Goal: Browse casually

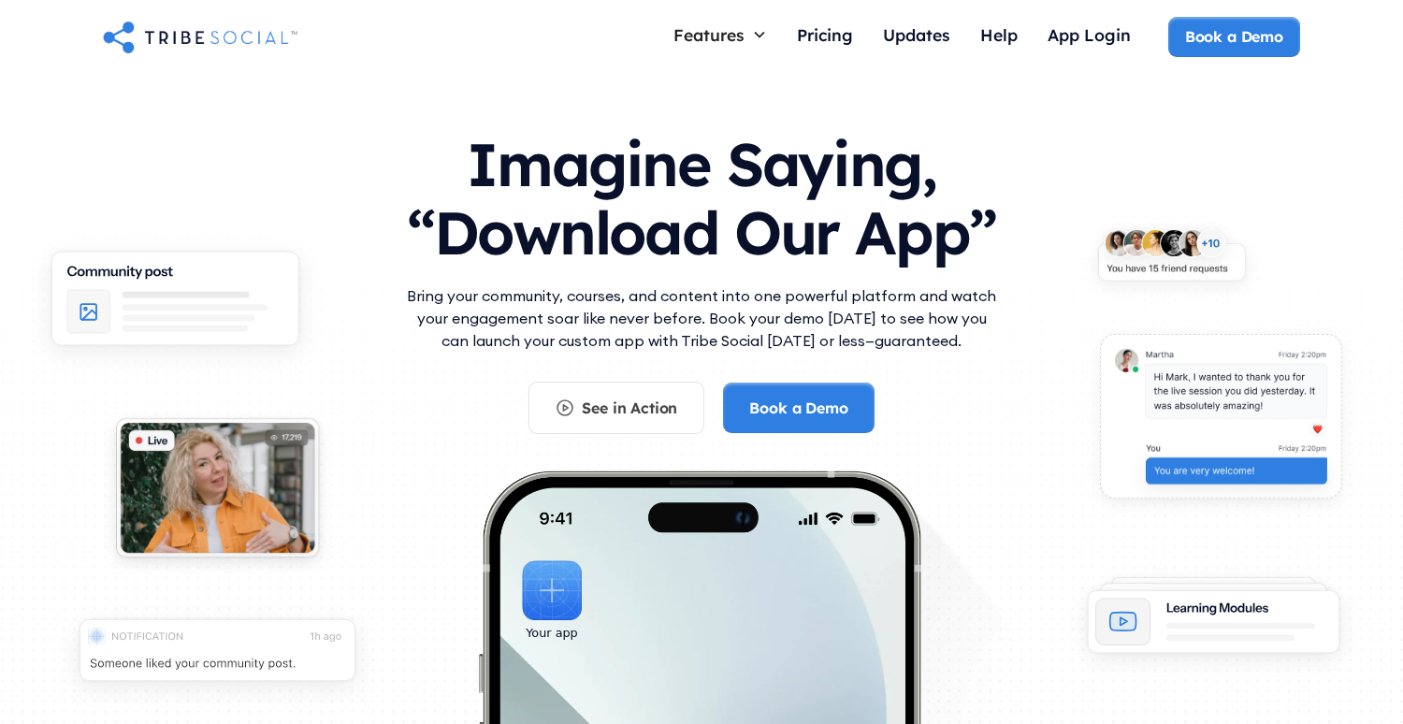
click at [694, 168] on h1 "Imagine Saying, “Download Our App”" at bounding box center [701, 194] width 598 height 166
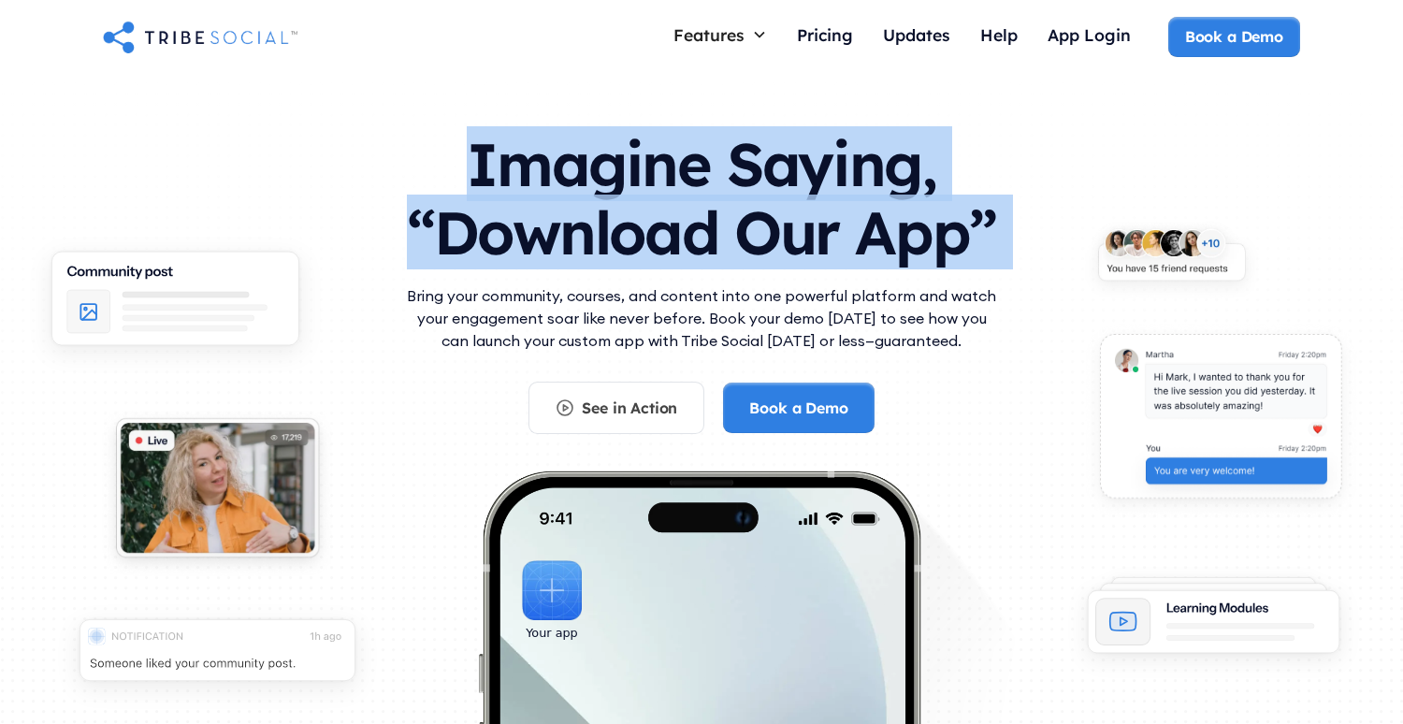
click at [694, 168] on h1 "Imagine Saying, “Download Our App”" at bounding box center [701, 194] width 598 height 166
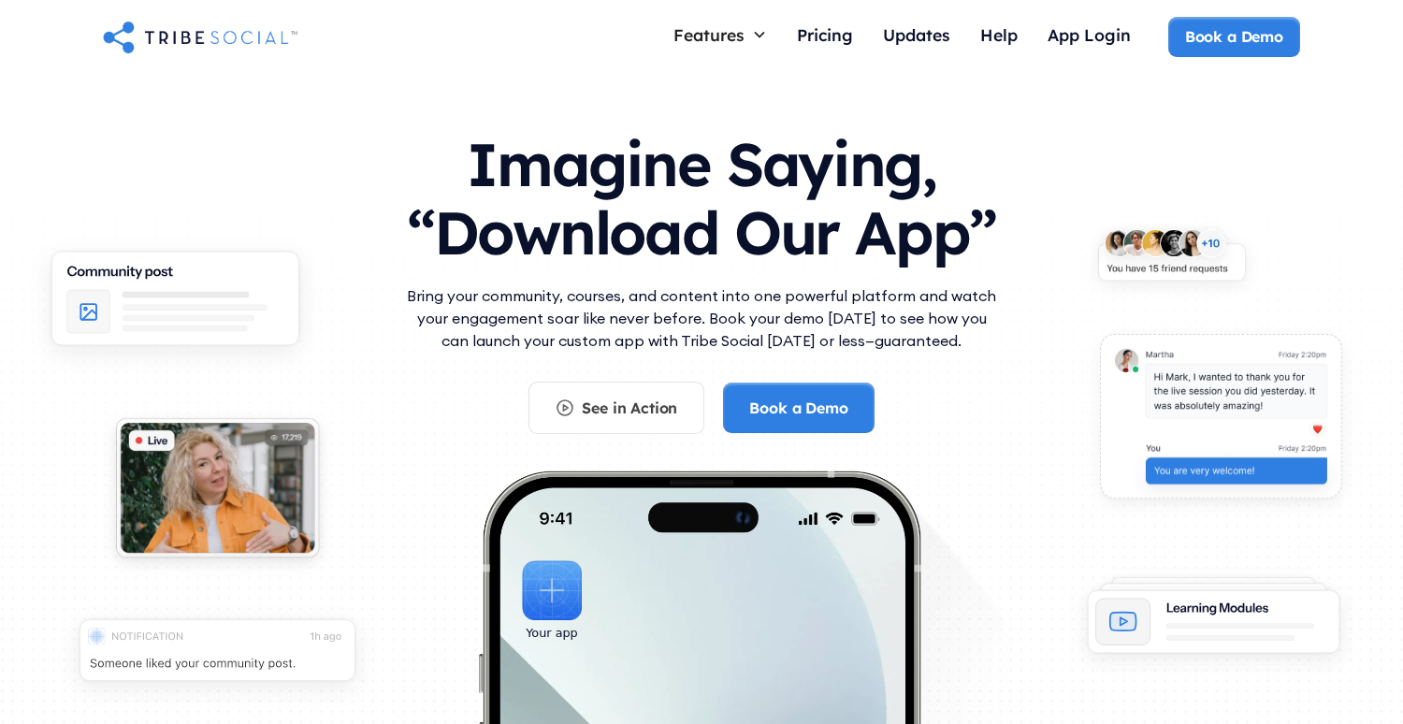
click at [709, 209] on h1 "Imagine Saying, “Download Our App”" at bounding box center [701, 194] width 598 height 166
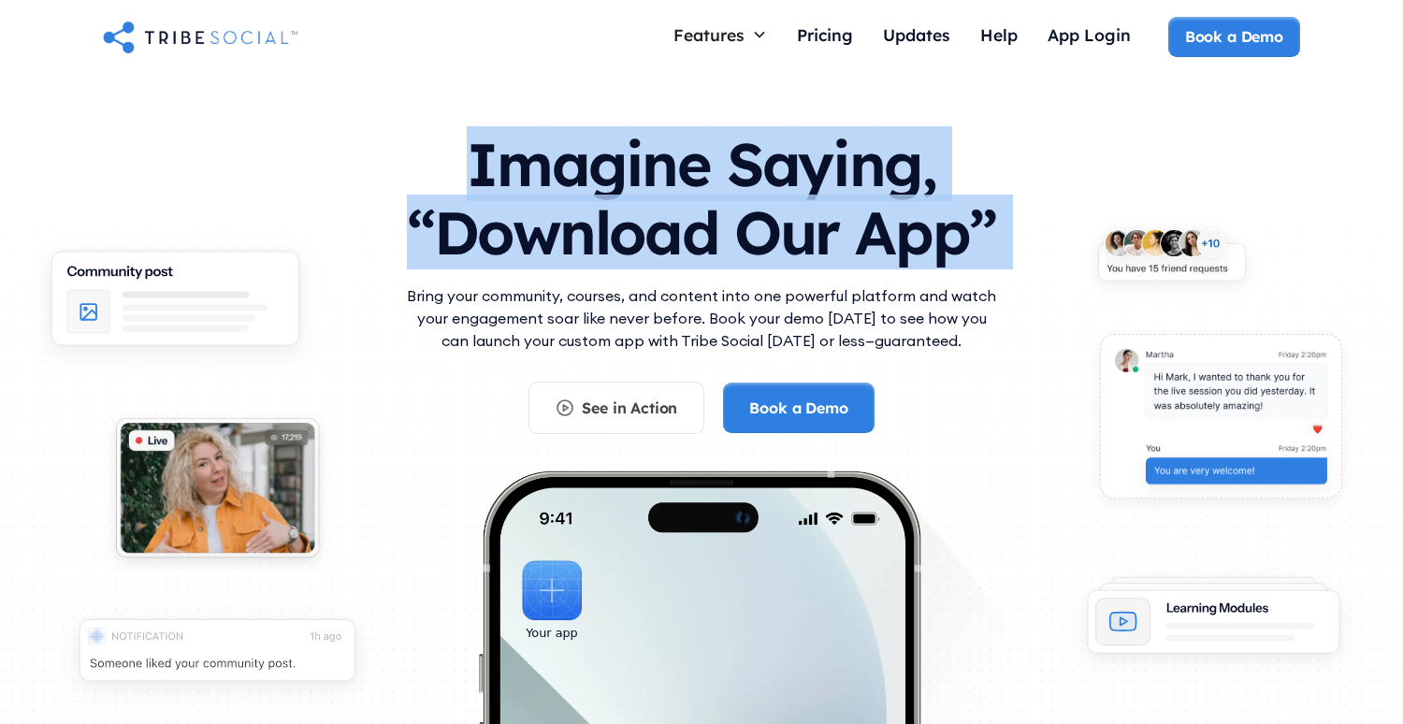
click at [709, 209] on h1 "Imagine Saying, “Download Our App”" at bounding box center [701, 194] width 598 height 166
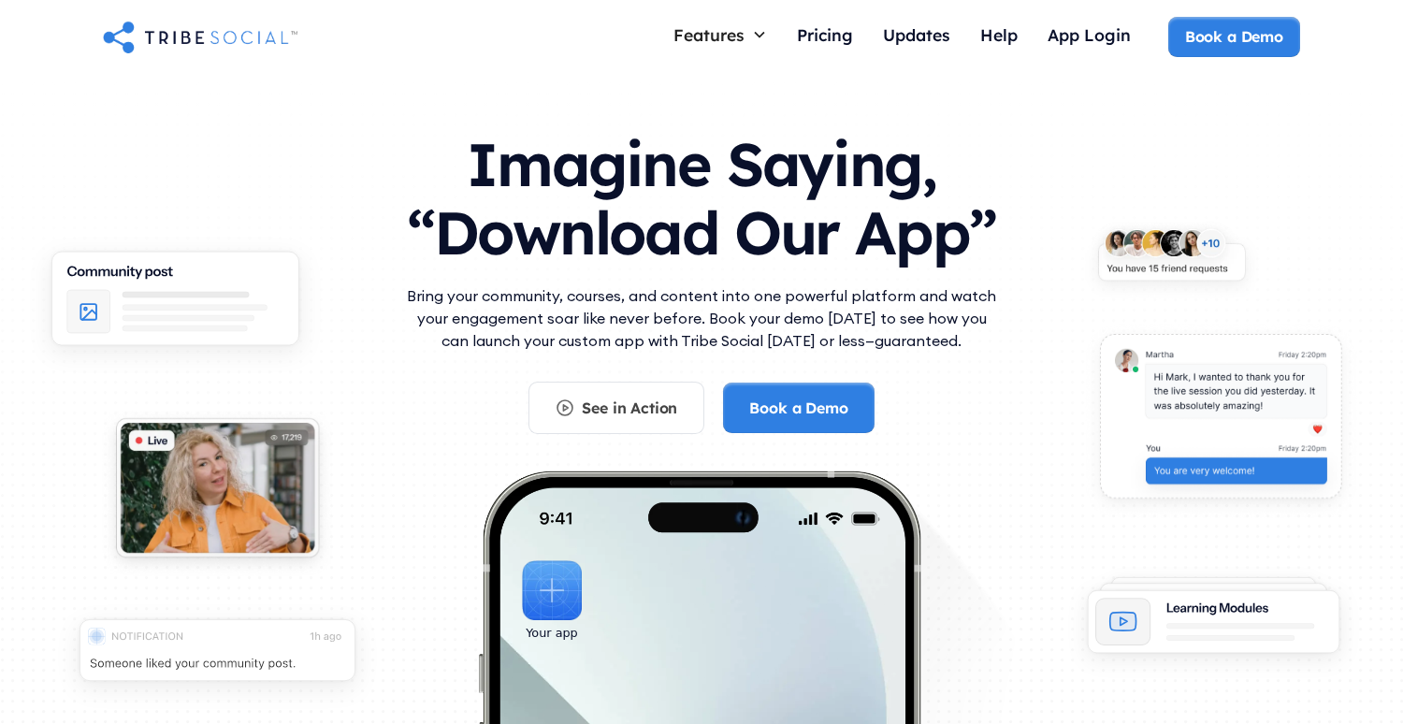
click at [511, 292] on p "Bring your community, courses, and content into one powerful platform and watch…" at bounding box center [701, 317] width 598 height 67
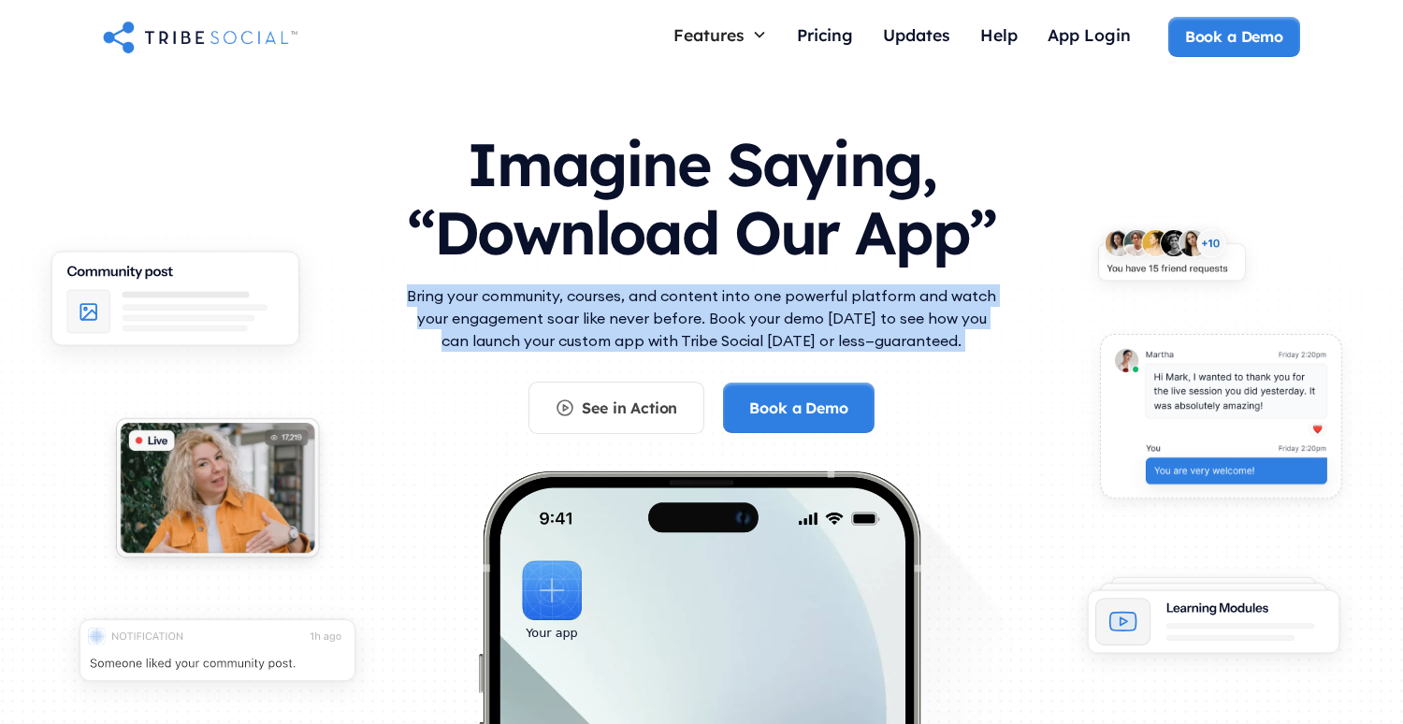
click at [511, 292] on p "Bring your community, courses, and content into one powerful platform and watch…" at bounding box center [701, 317] width 598 height 67
click at [540, 308] on p "Bring your community, courses, and content into one powerful platform and watch…" at bounding box center [701, 317] width 598 height 67
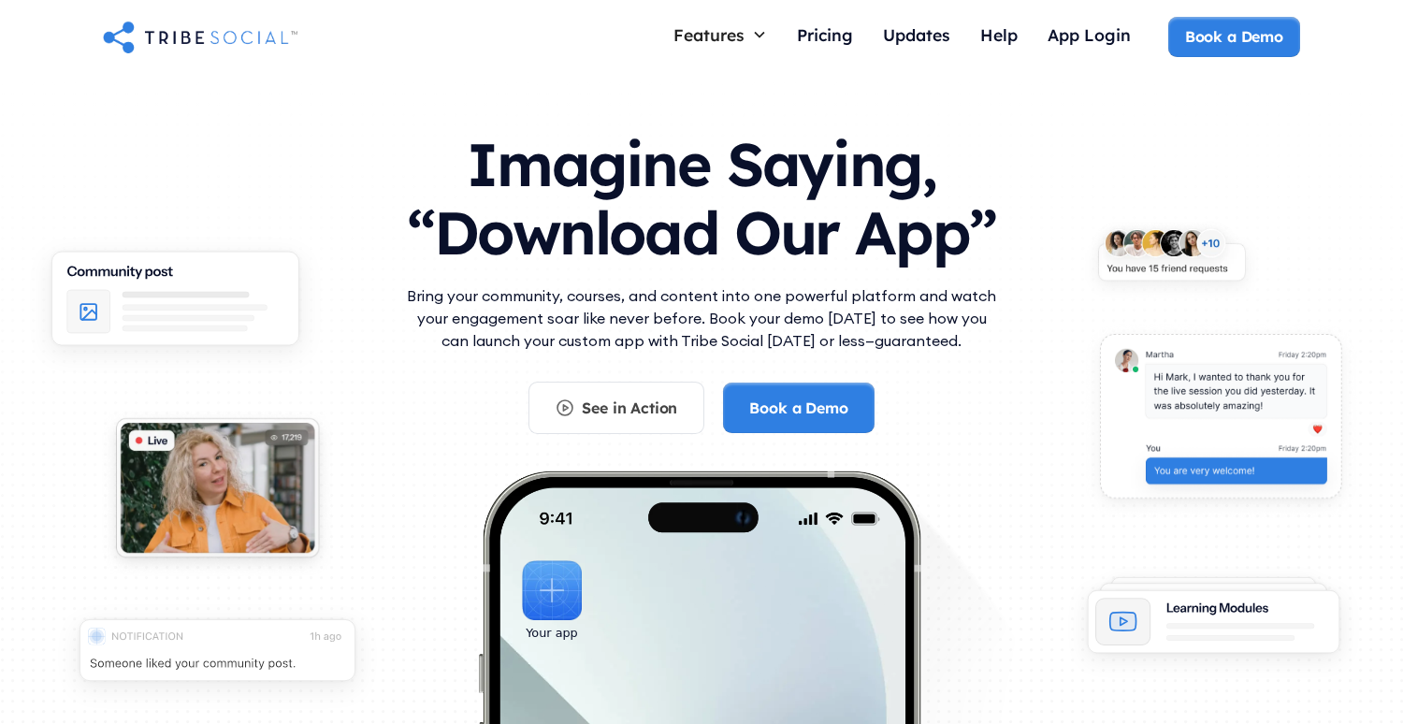
click at [685, 299] on p "Bring your community, courses, and content into one powerful platform and watch…" at bounding box center [701, 317] width 598 height 67
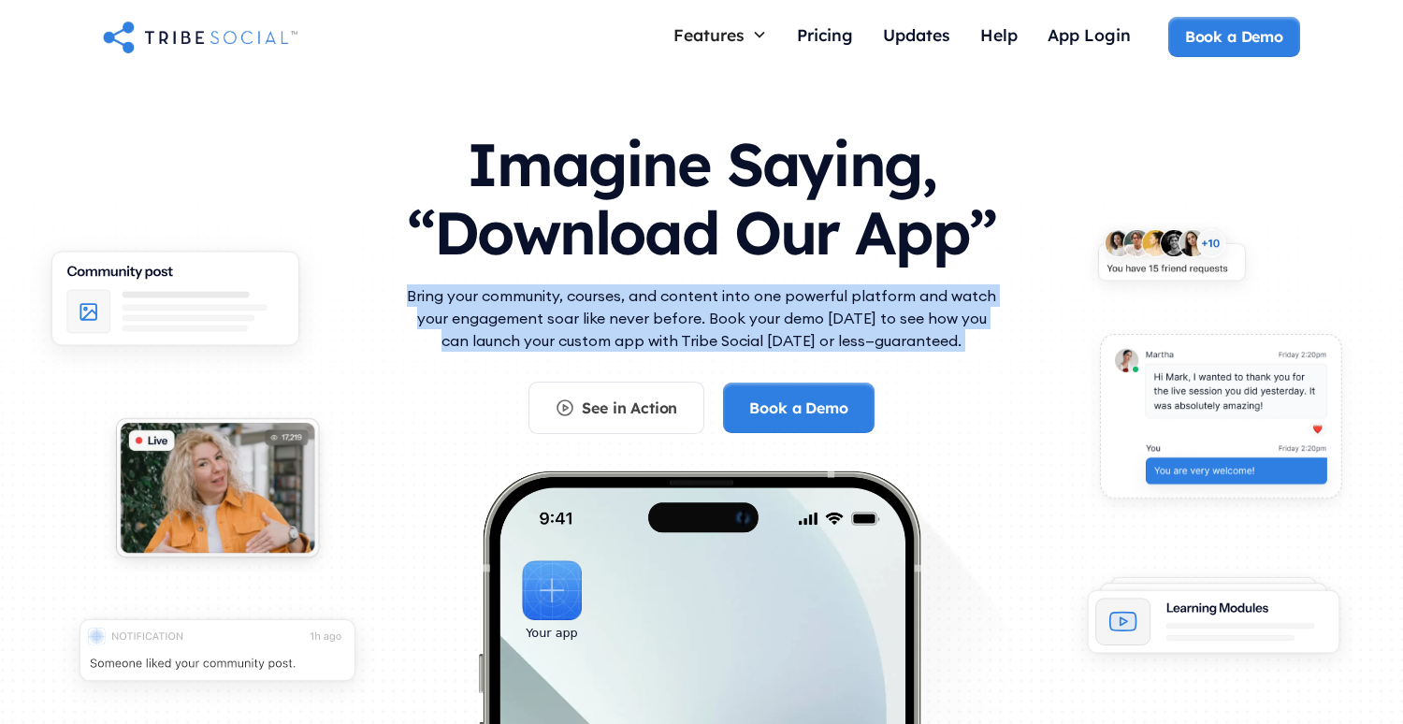
click at [685, 299] on p "Bring your community, courses, and content into one powerful platform and watch…" at bounding box center [701, 317] width 598 height 67
click at [689, 331] on p "Bring your community, courses, and content into one powerful platform and watch…" at bounding box center [701, 317] width 598 height 67
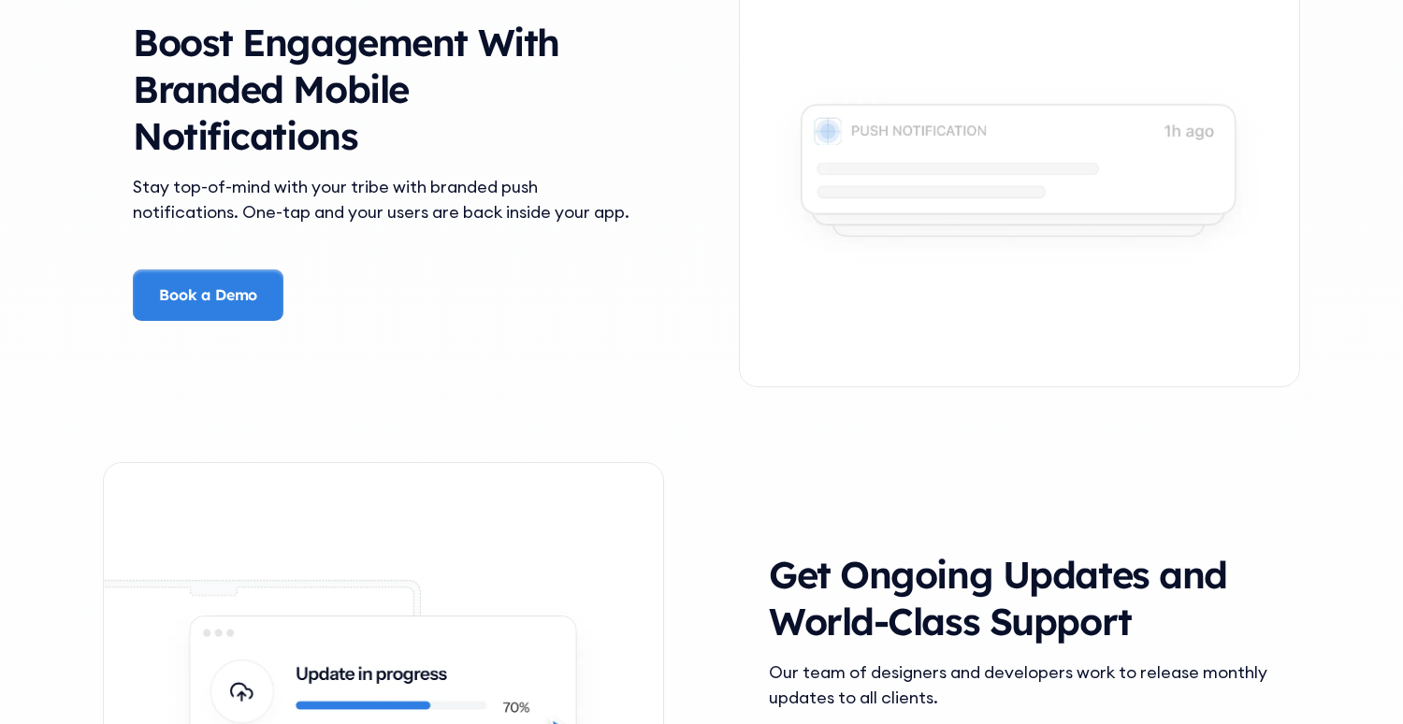
scroll to position [3879, 0]
